Goal: Use online tool/utility: Utilize a website feature to perform a specific function

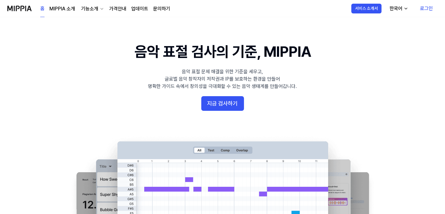
click at [117, 9] on link "가격안내" at bounding box center [117, 8] width 17 height 7
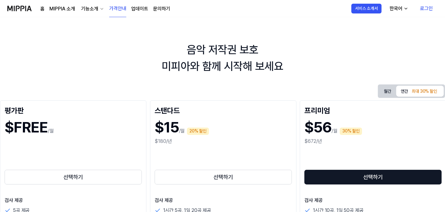
click at [427, 9] on link "로그인" at bounding box center [427, 8] width 23 height 17
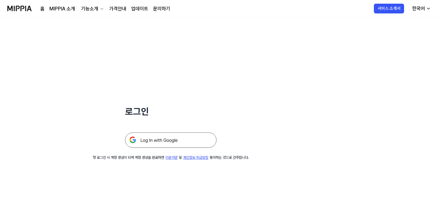
click at [43, 9] on link "홈" at bounding box center [42, 8] width 4 height 7
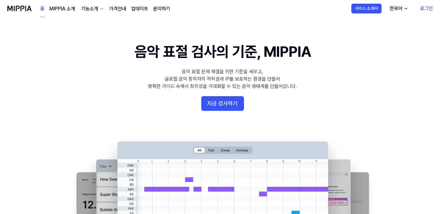
click at [426, 11] on link "로그인" at bounding box center [427, 8] width 23 height 17
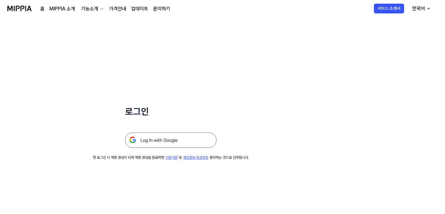
click at [146, 142] on img at bounding box center [171, 140] width 92 height 15
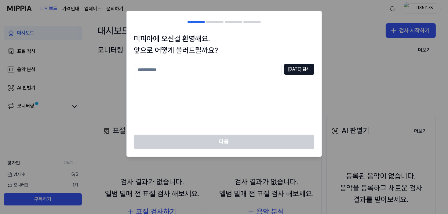
click at [209, 71] on input "text" at bounding box center [207, 70] width 147 height 12
type input "*"
type input "*****"
click at [293, 73] on button "[DATE] 검사" at bounding box center [299, 69] width 30 height 11
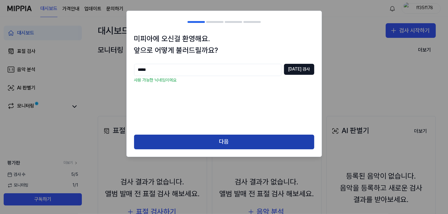
click at [218, 143] on button "다음" at bounding box center [224, 142] width 180 height 15
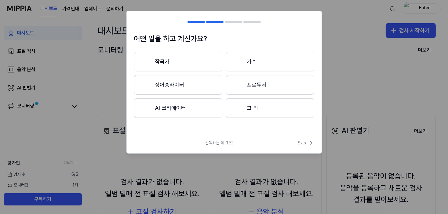
click at [167, 59] on button "작곡가" at bounding box center [178, 62] width 88 height 20
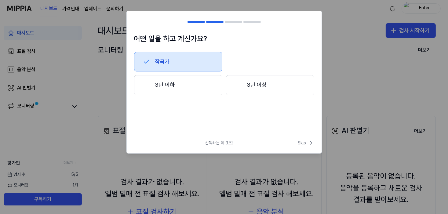
click at [267, 87] on button "3년 이상" at bounding box center [270, 85] width 88 height 20
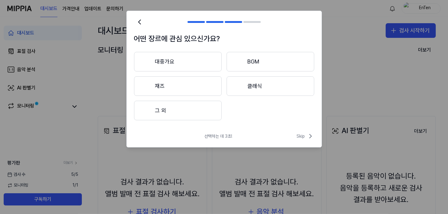
click at [185, 62] on button "대중가요" at bounding box center [178, 62] width 88 height 20
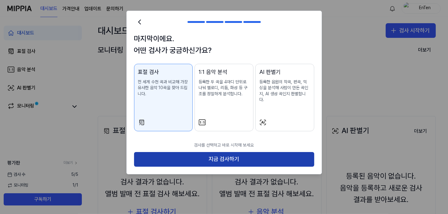
click at [224, 154] on button "지금 검사하기" at bounding box center [224, 159] width 180 height 15
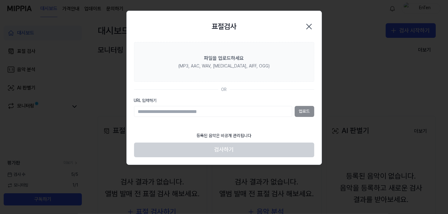
click at [308, 26] on icon "button" at bounding box center [309, 27] width 10 height 10
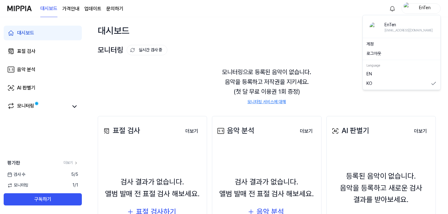
click at [421, 5] on div "EnTen" at bounding box center [425, 8] width 24 height 7
